Goal: Find specific page/section: Find specific page/section

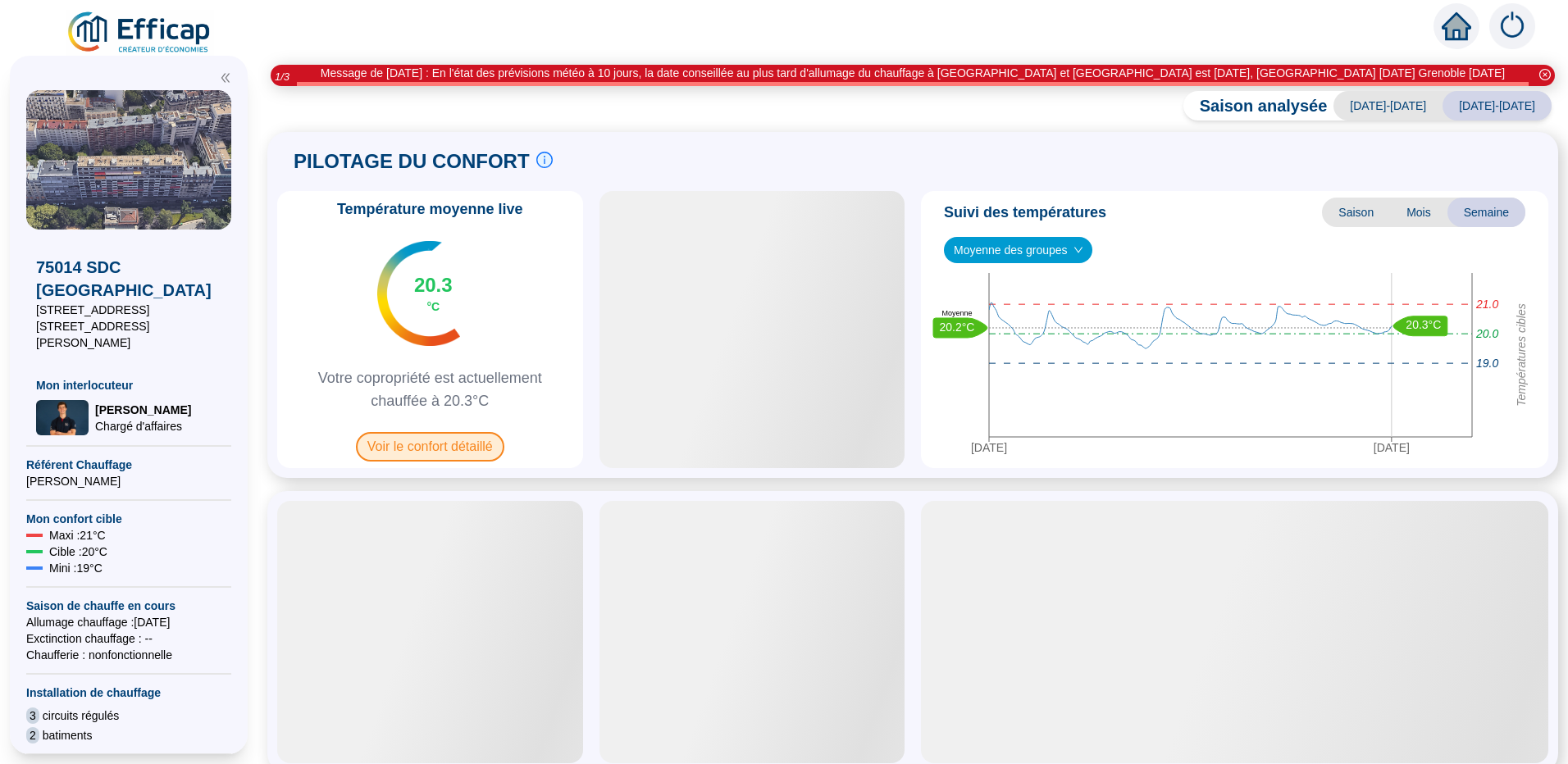
click at [444, 448] on span "Voir le confort détaillé" at bounding box center [430, 446] width 148 height 29
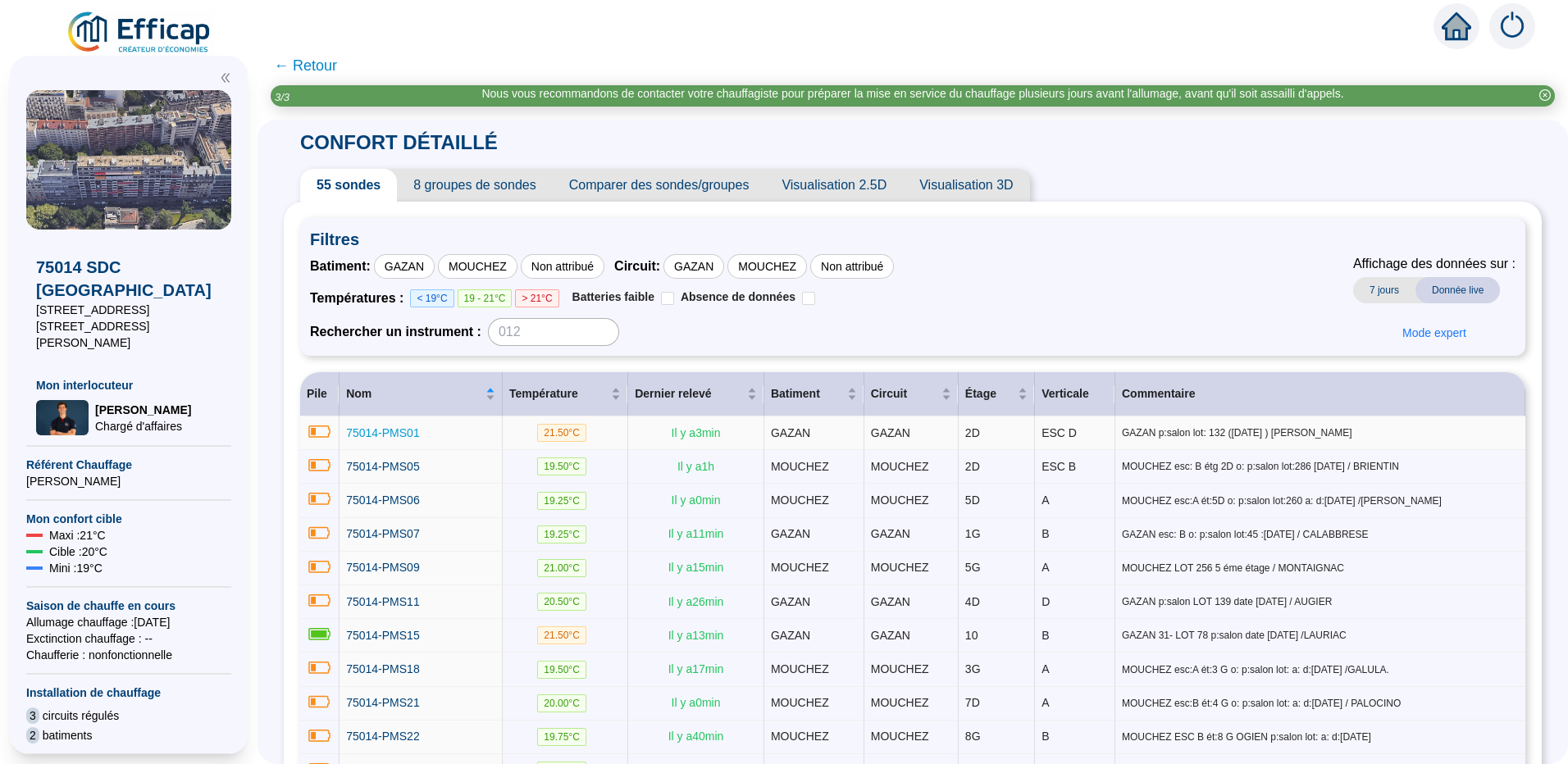
click at [384, 431] on span "75014-PMS01" at bounding box center [383, 433] width 74 height 13
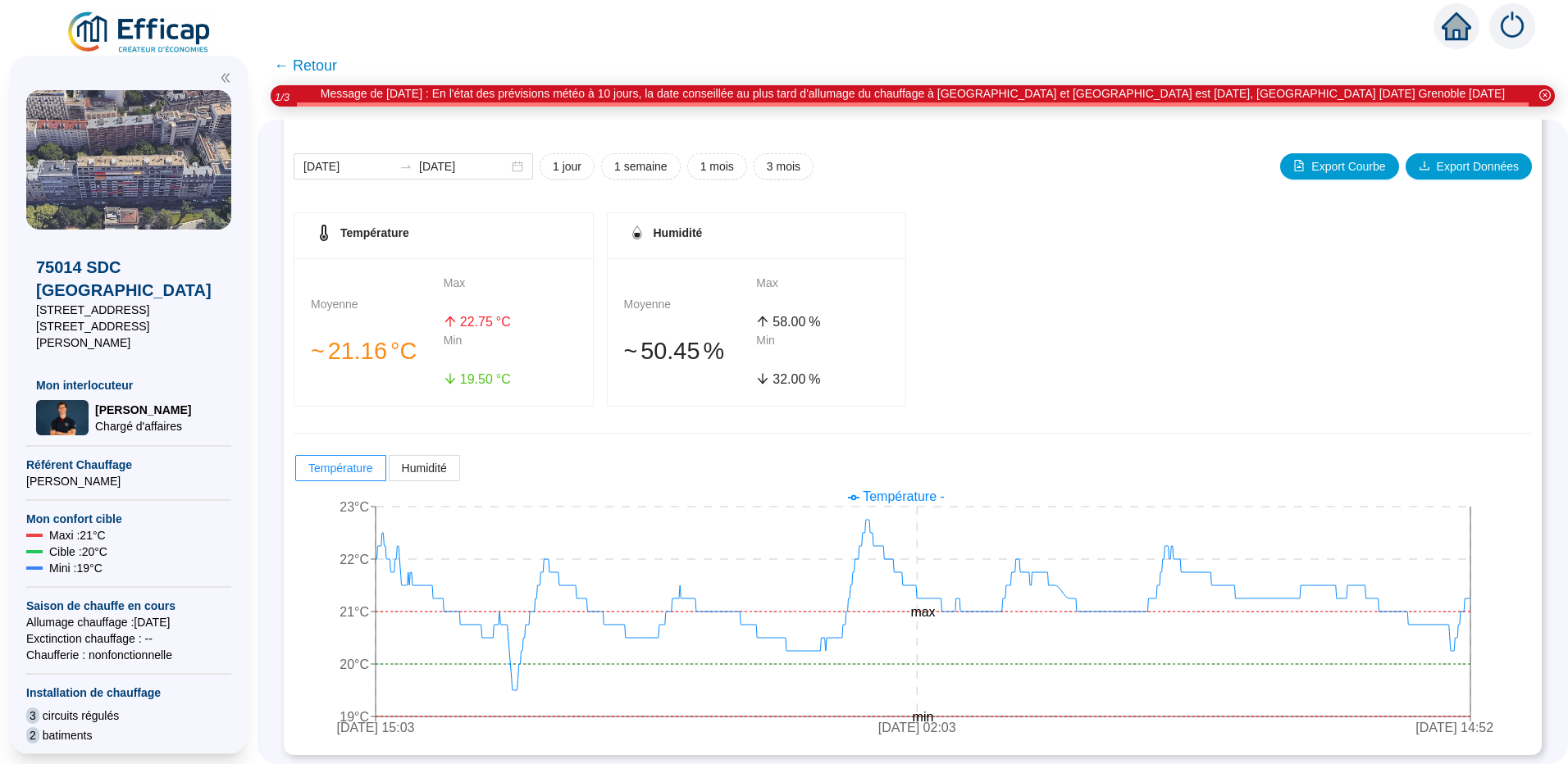
scroll to position [180, 0]
click at [314, 70] on span "← Retour" at bounding box center [305, 66] width 63 height 23
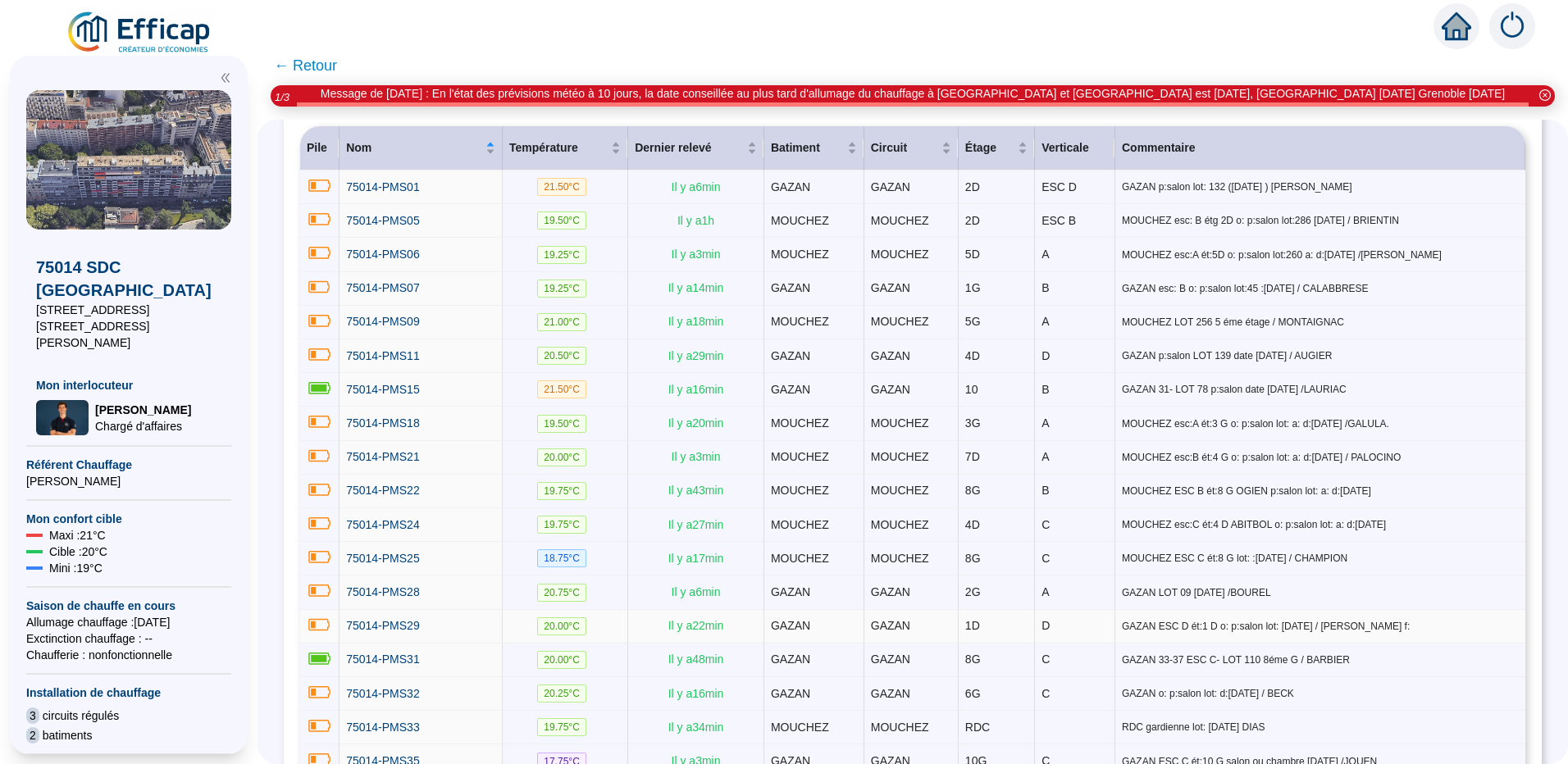
scroll to position [410, 0]
